Goal: Find contact information: Find contact information

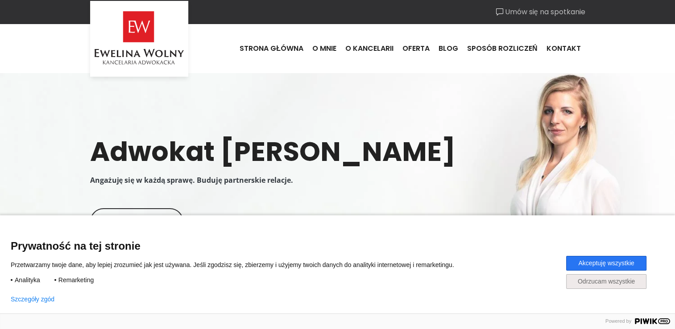
click at [600, 262] on button "Akceptuję wszystkie" at bounding box center [606, 263] width 80 height 15
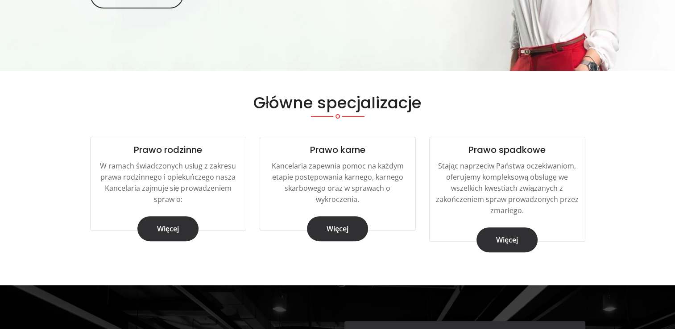
scroll to position [268, 0]
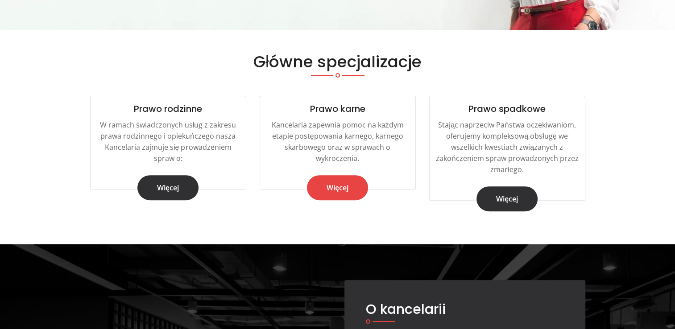
click at [334, 185] on link "Więcej" at bounding box center [337, 187] width 61 height 25
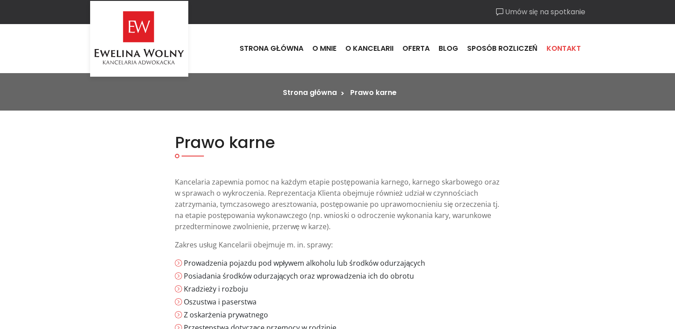
click at [555, 47] on link "Kontakt" at bounding box center [563, 49] width 43 height 24
